Goal: Information Seeking & Learning: Learn about a topic

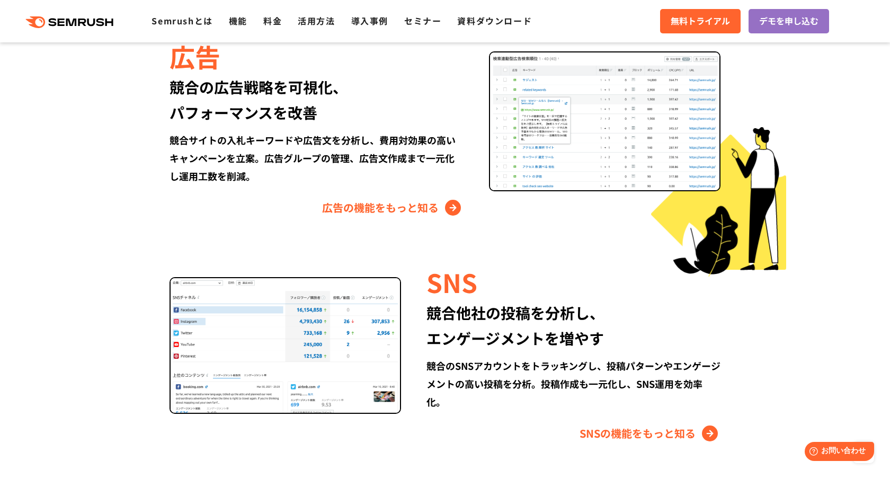
scroll to position [1153, 0]
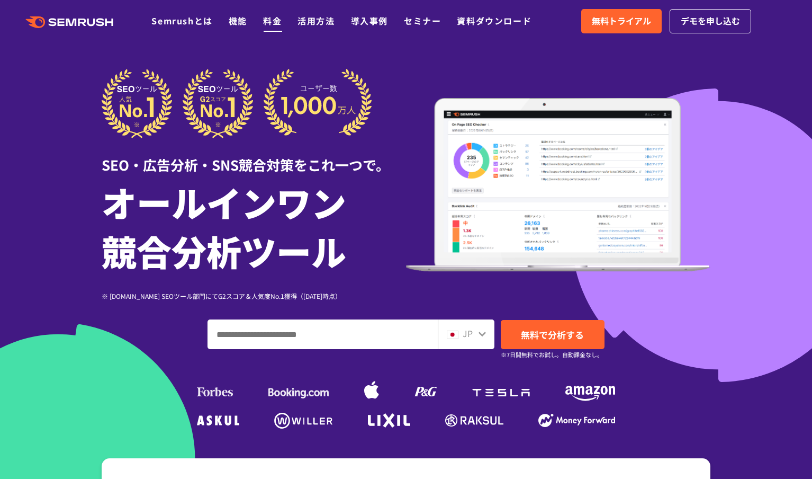
click at [271, 17] on link "料金" at bounding box center [272, 20] width 19 height 13
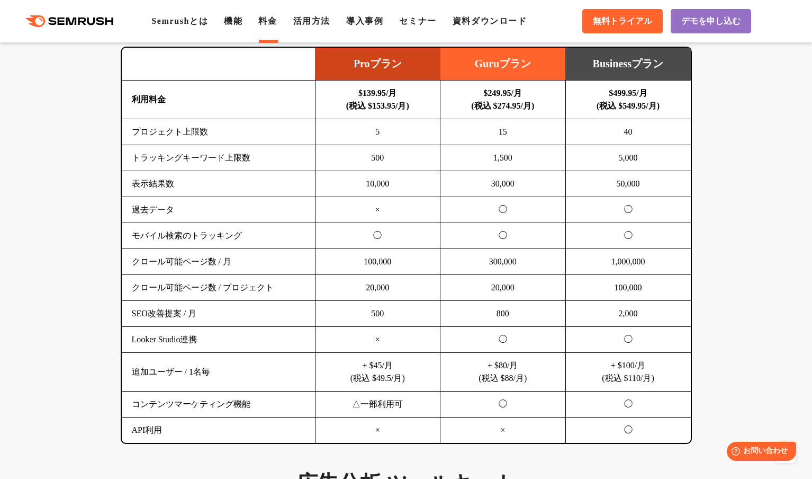
scroll to position [697, 0]
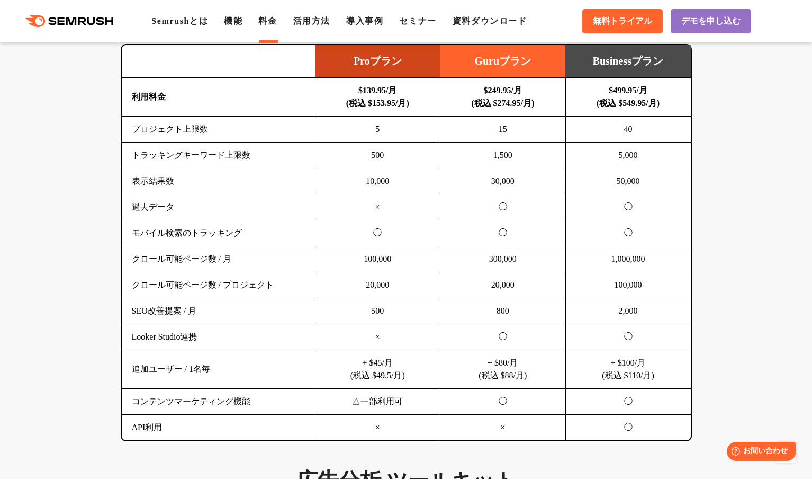
click at [629, 365] on td "+ $100/月 (税込 $110/月)" at bounding box center [627, 369] width 125 height 39
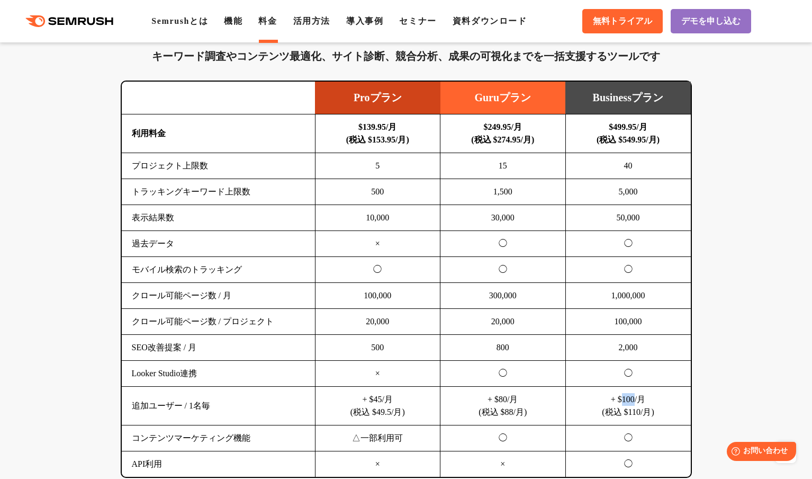
scroll to position [655, 0]
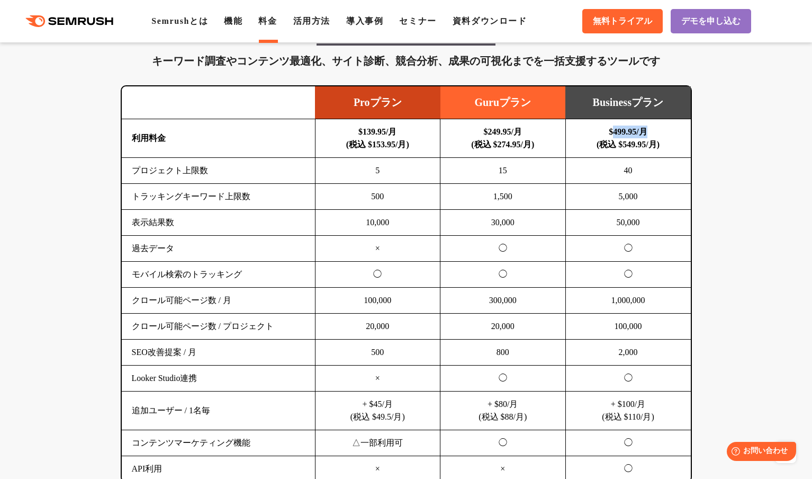
drag, startPoint x: 608, startPoint y: 128, endPoint x: 654, endPoint y: 129, distance: 45.5
click at [654, 129] on td "$499.95/月 (税込 $549.95/月)" at bounding box center [627, 138] width 125 height 39
drag, startPoint x: 658, startPoint y: 135, endPoint x: 602, endPoint y: 134, distance: 55.6
click at [602, 134] on td "$499.95/月 (税込 $549.95/月)" at bounding box center [627, 138] width 125 height 39
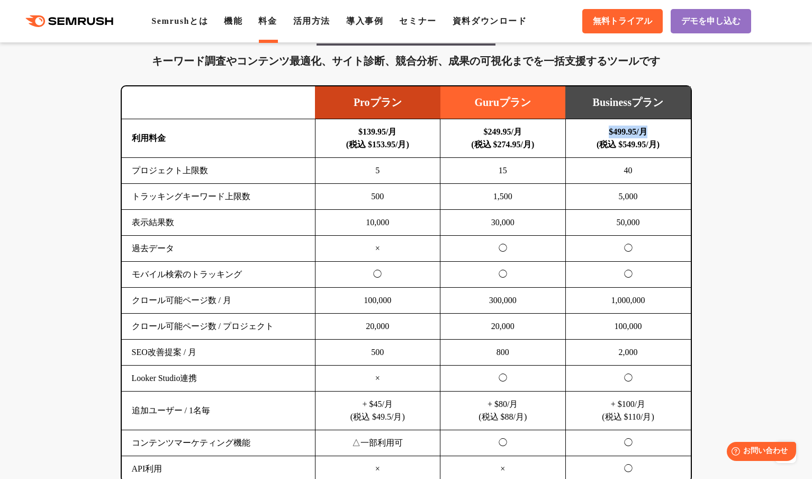
copy b "$499.95/月"
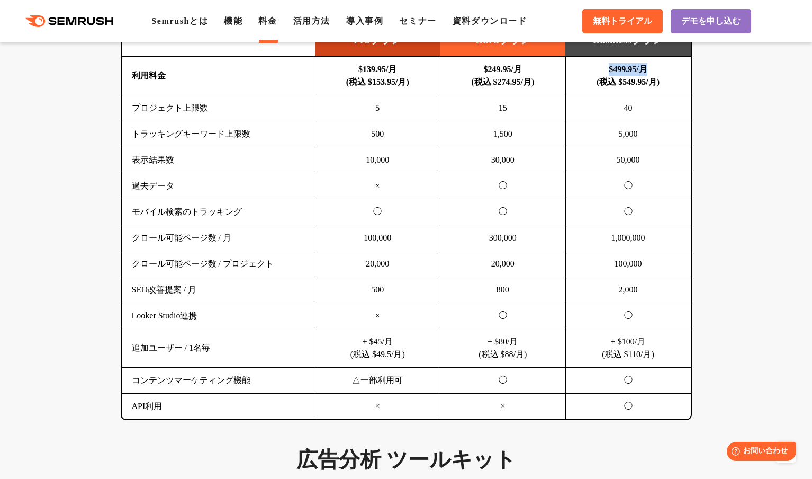
scroll to position [720, 0]
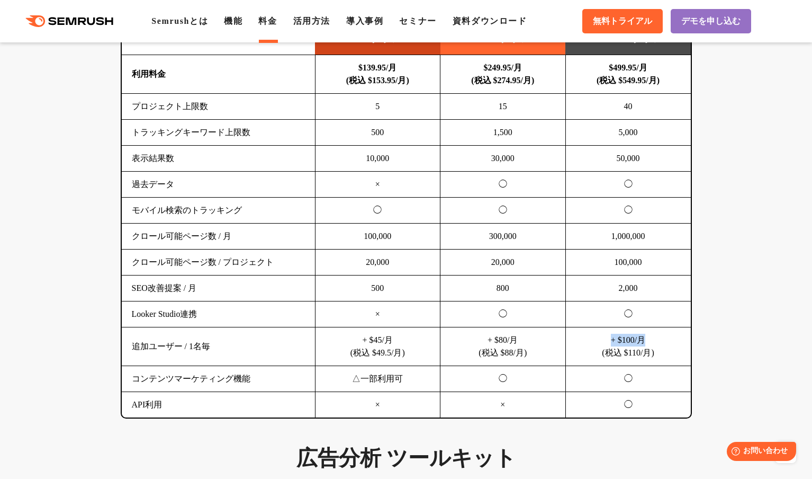
drag, startPoint x: 652, startPoint y: 339, endPoint x: 599, endPoint y: 337, distance: 53.0
click at [599, 337] on td "+ $100/月 (税込 $110/月)" at bounding box center [627, 346] width 125 height 39
copy td "+ $100/月"
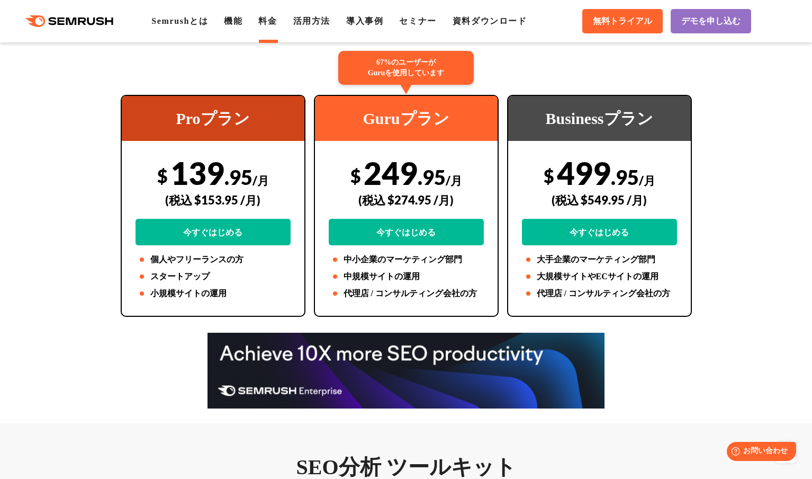
scroll to position [0, 0]
